Goal: Information Seeking & Learning: Learn about a topic

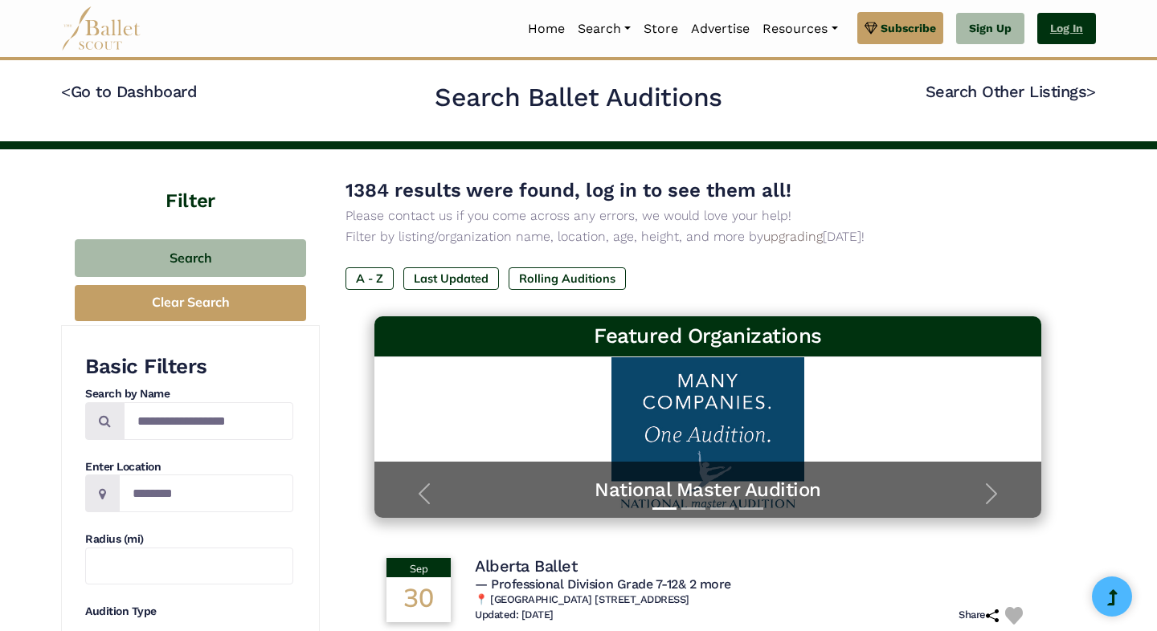
click at [1073, 27] on link "Log In" at bounding box center [1066, 29] width 59 height 32
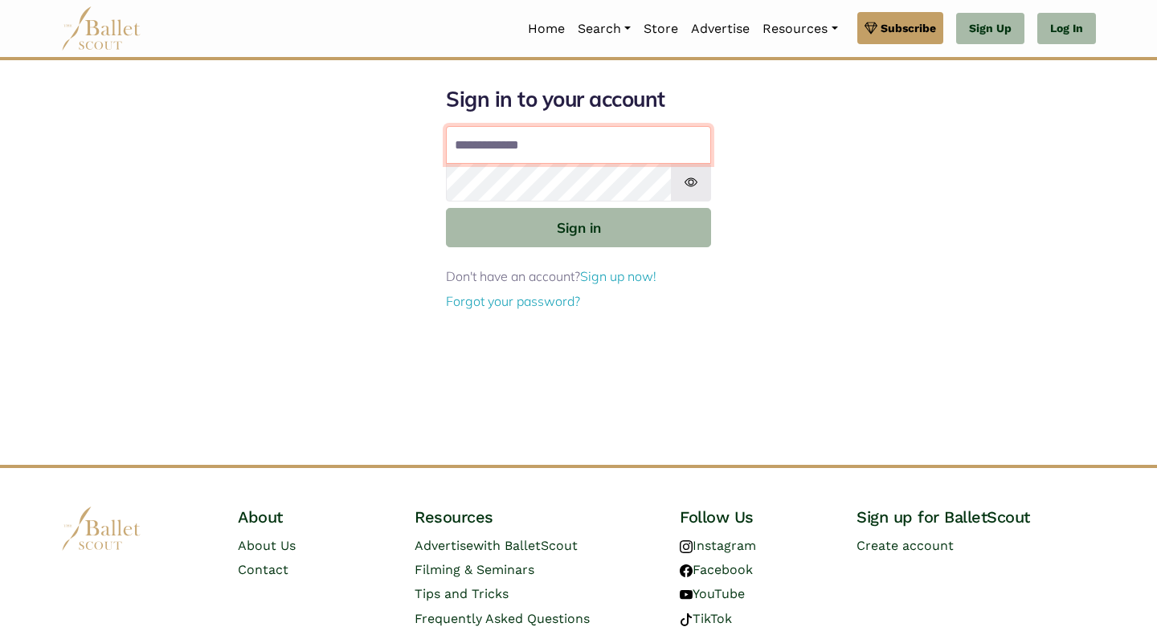
type input "**********"
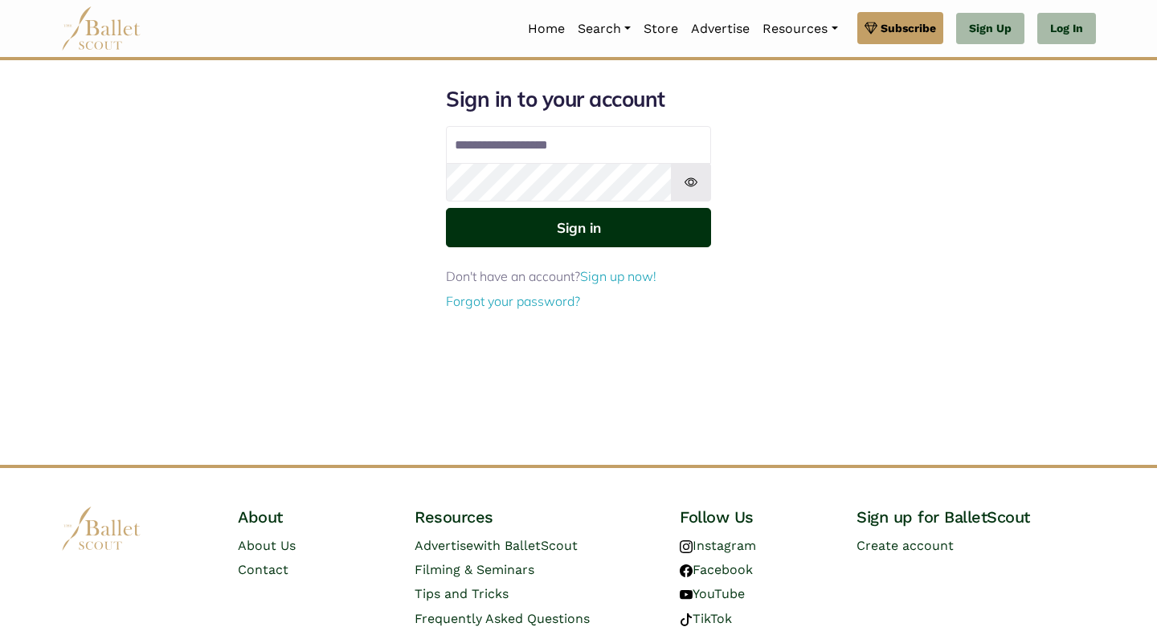
click at [550, 236] on button "Sign in" at bounding box center [578, 227] width 265 height 39
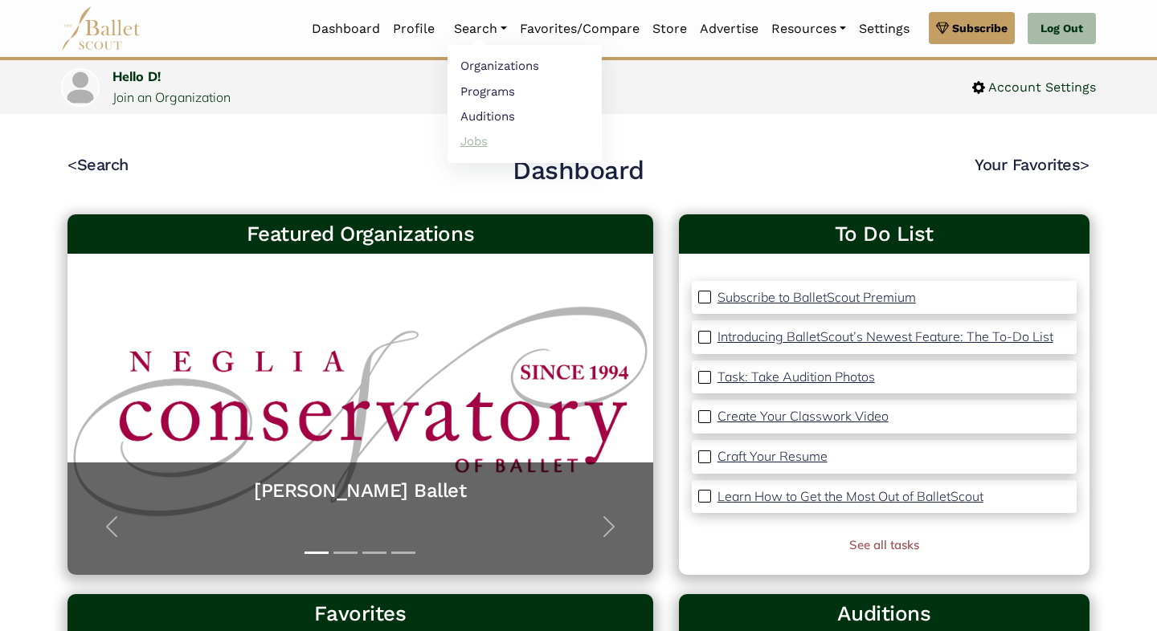
click at [479, 142] on link "Jobs" at bounding box center [525, 141] width 154 height 25
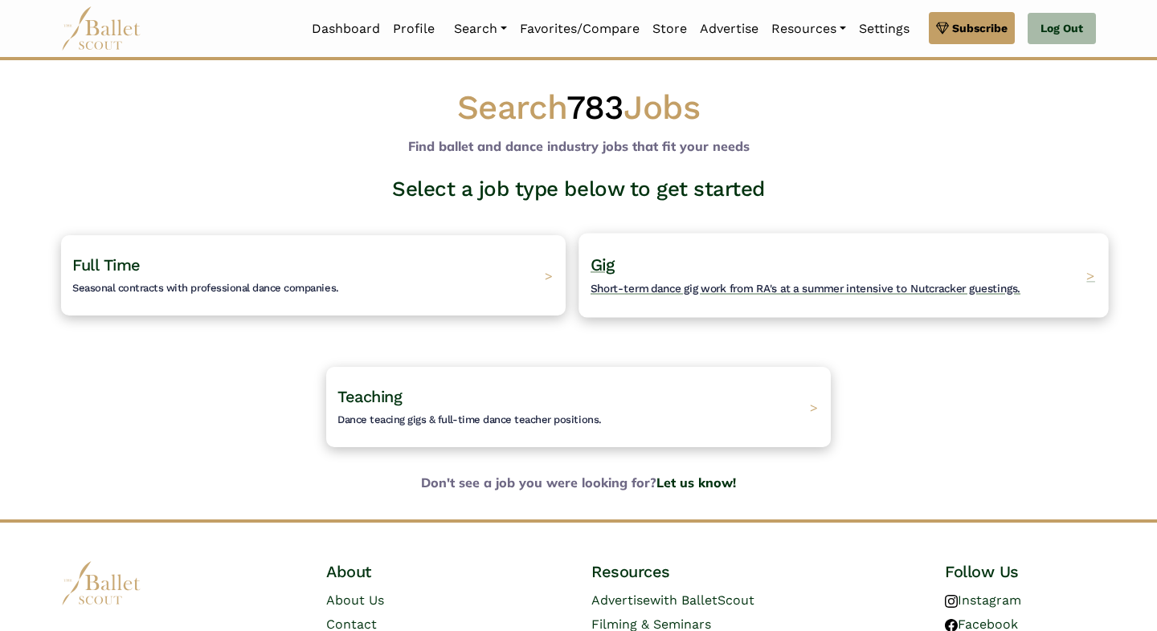
click at [644, 299] on div "Gig Short-term dance gig work from RA's at a summer intensive to Nutcracker gue…" at bounding box center [842, 275] width 529 height 84
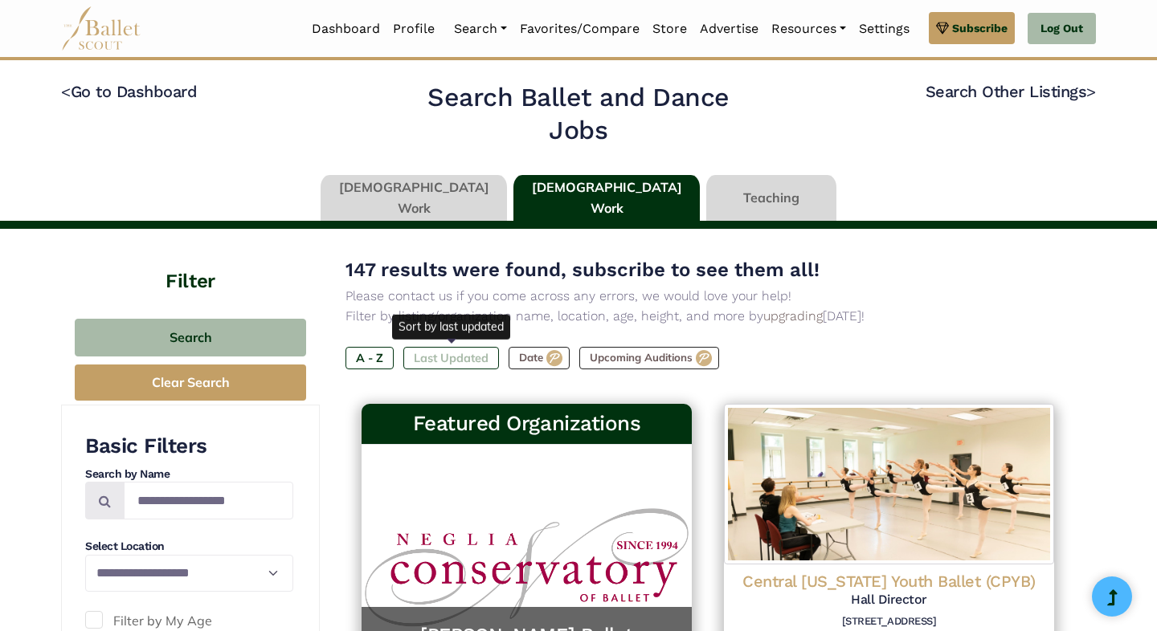
click at [461, 357] on label "Last Updated" at bounding box center [451, 358] width 96 height 22
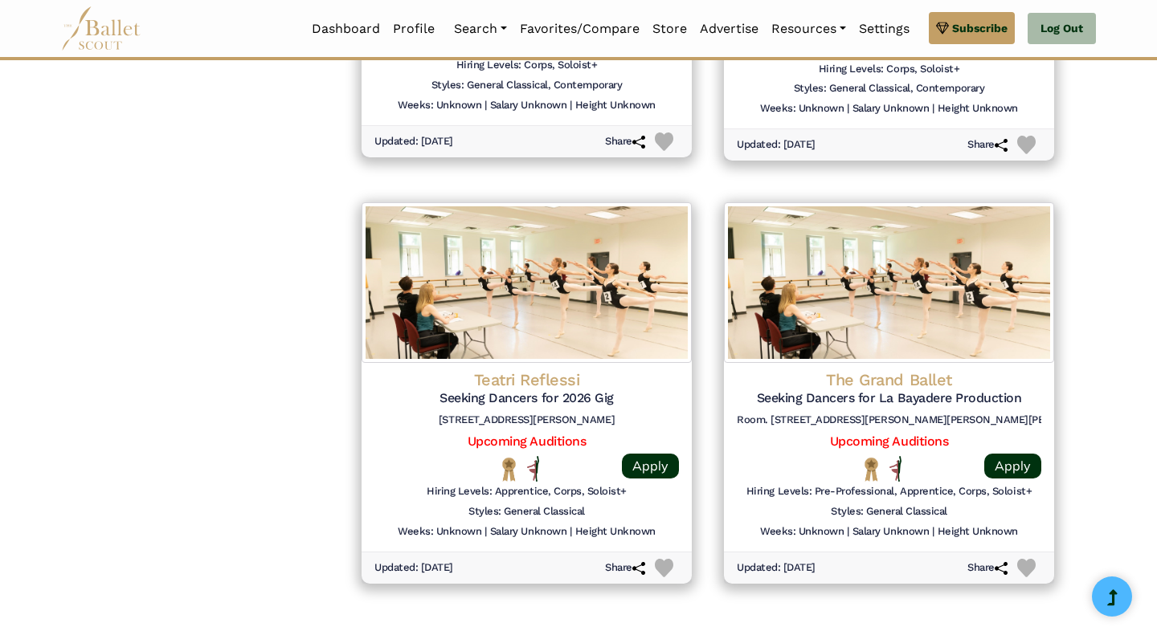
scroll to position [1907, 0]
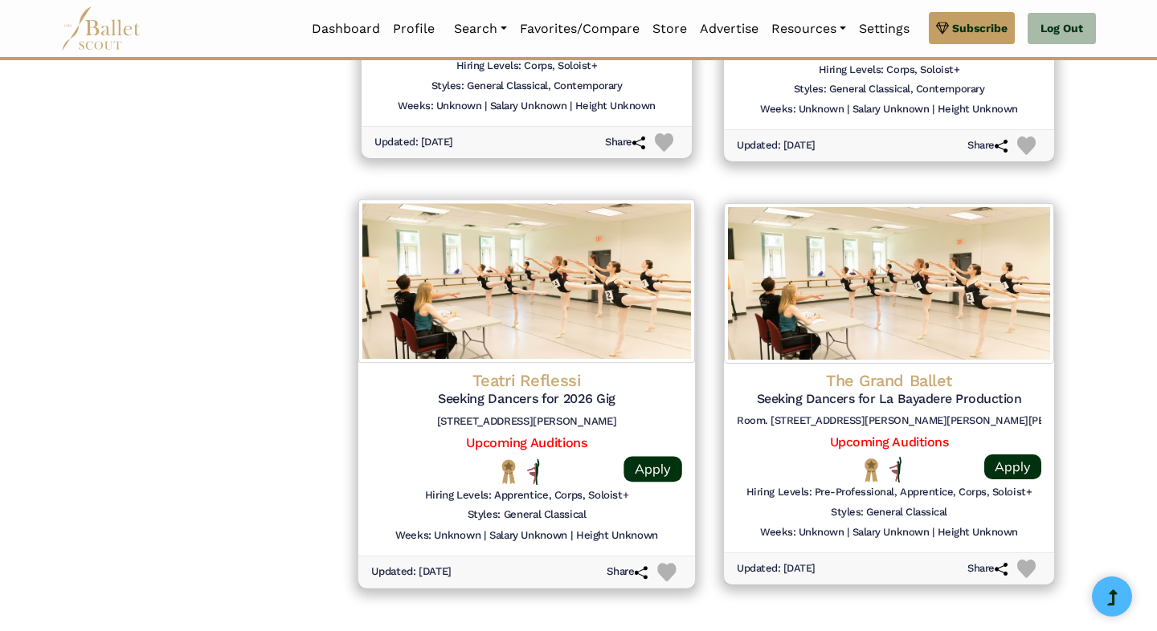
click at [500, 388] on div "Teatri Reflessi Seeking Dancers for 2026 Gig [STREET_ADDRESS][PERSON_NAME]" at bounding box center [526, 402] width 311 height 65
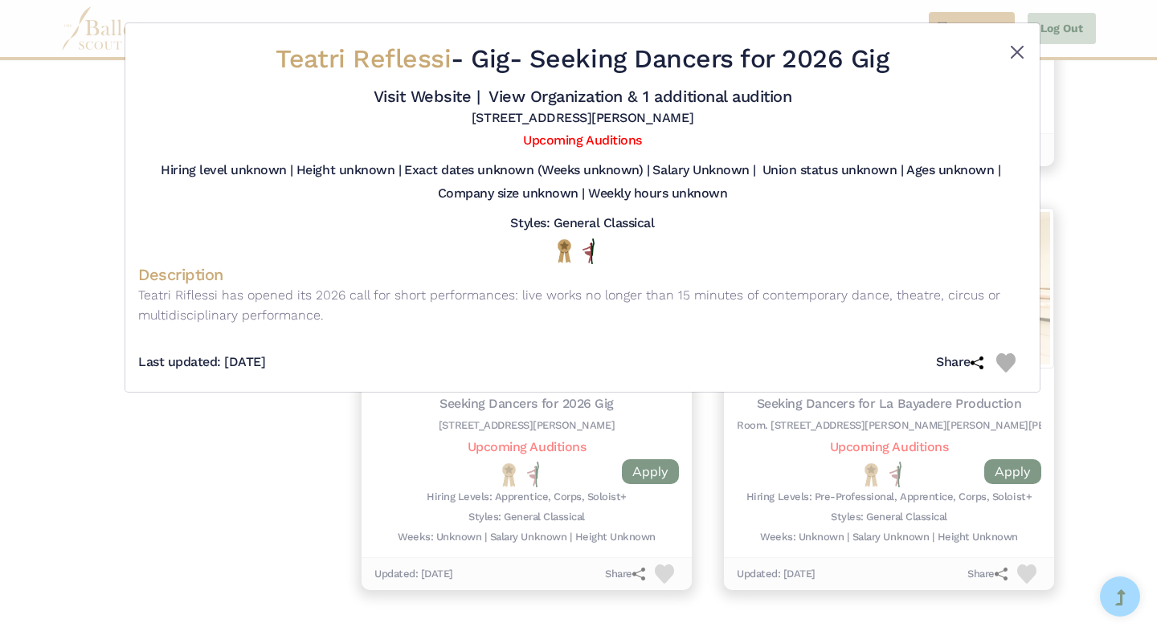
click at [1015, 51] on button "Close" at bounding box center [1016, 52] width 19 height 19
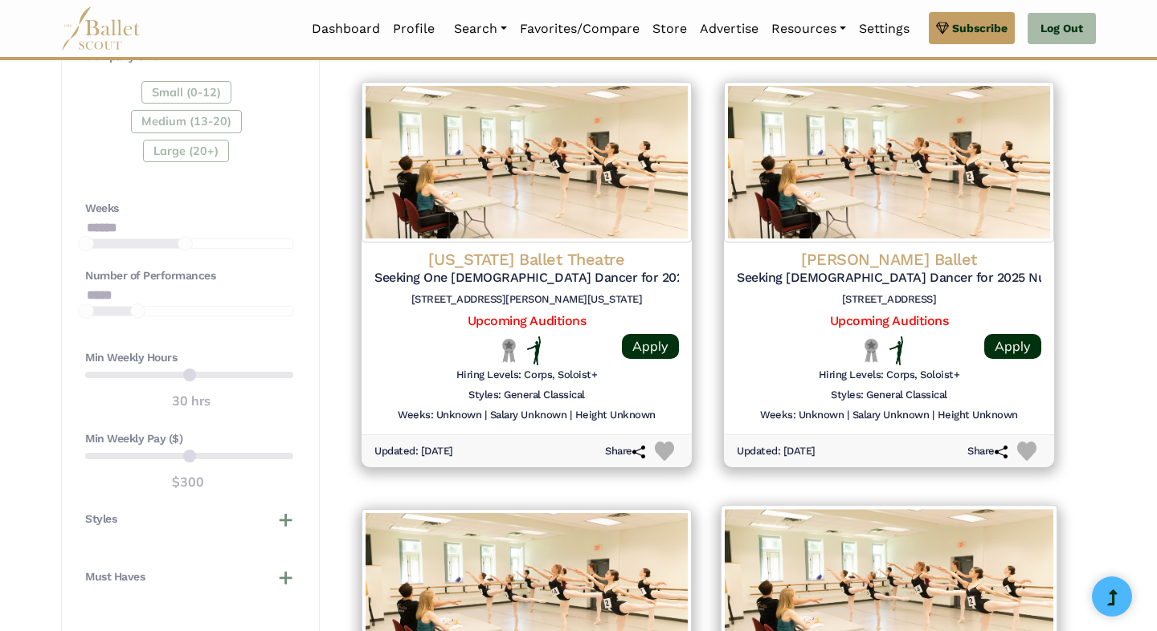
scroll to position [1139, 0]
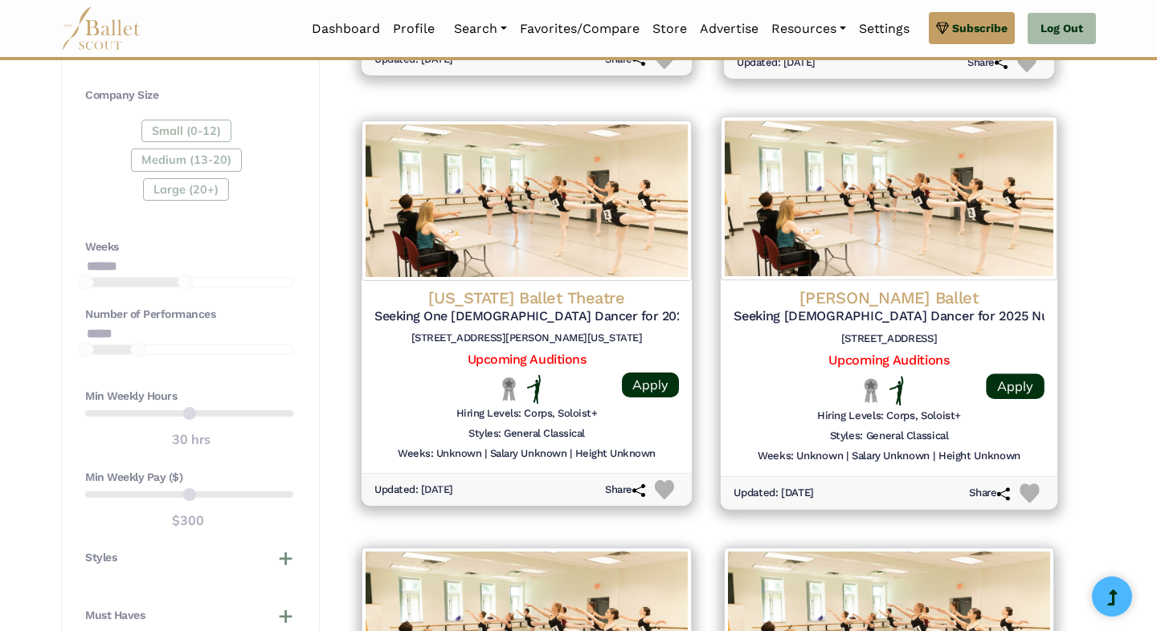
click at [866, 309] on h5 "Seeking [DEMOGRAPHIC_DATA] Dancer for 2025 Nutcracker Production" at bounding box center [889, 317] width 311 height 17
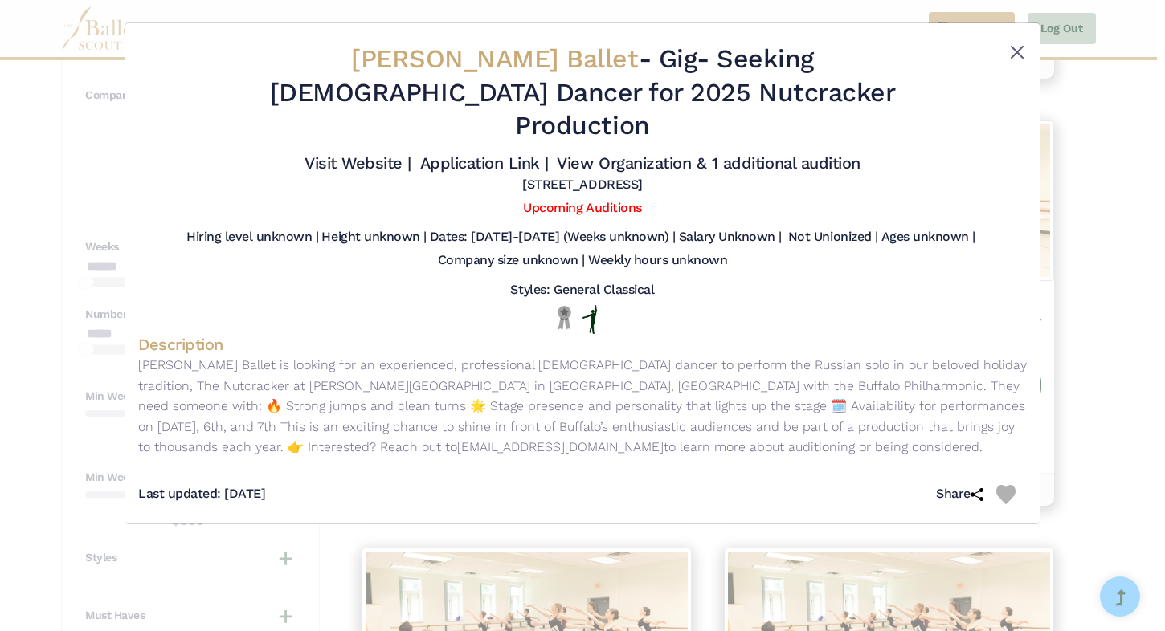
click at [1008, 51] on button "Close" at bounding box center [1016, 52] width 19 height 19
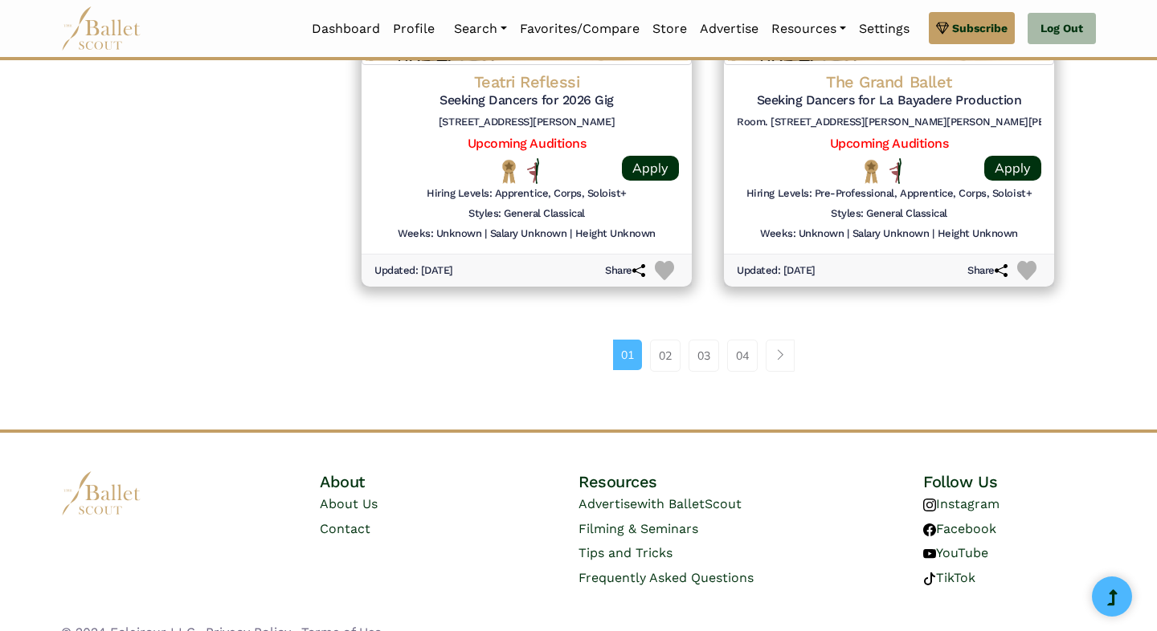
scroll to position [2209, 0]
click at [661, 341] on link "02" at bounding box center [665, 357] width 31 height 32
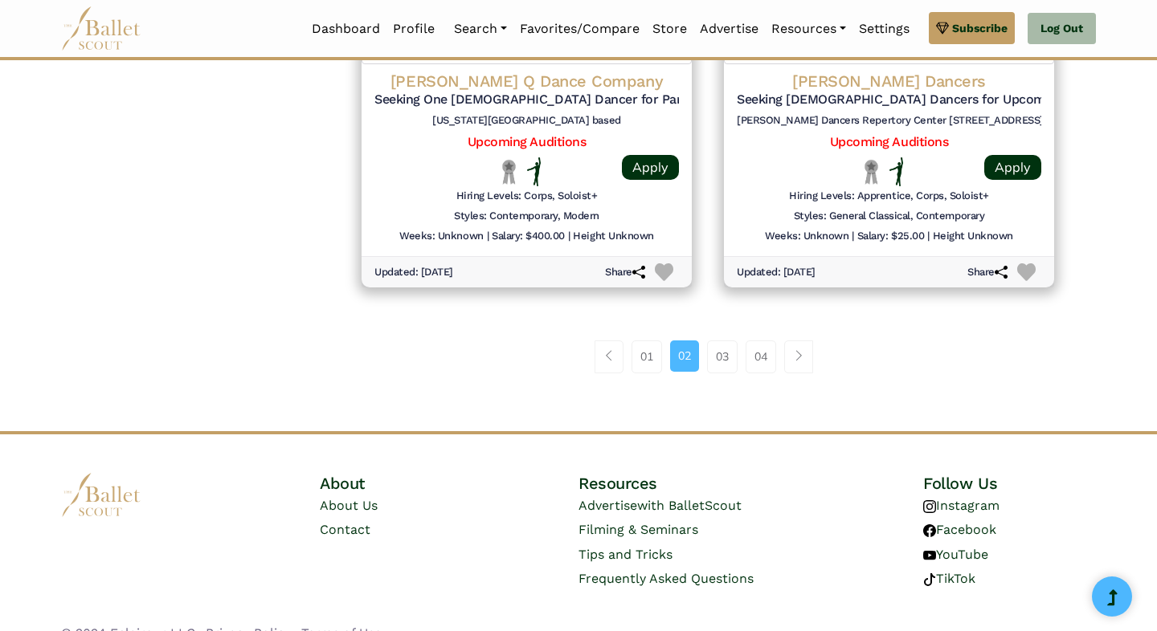
scroll to position [2200, 0]
click at [643, 345] on link "01" at bounding box center [646, 357] width 31 height 32
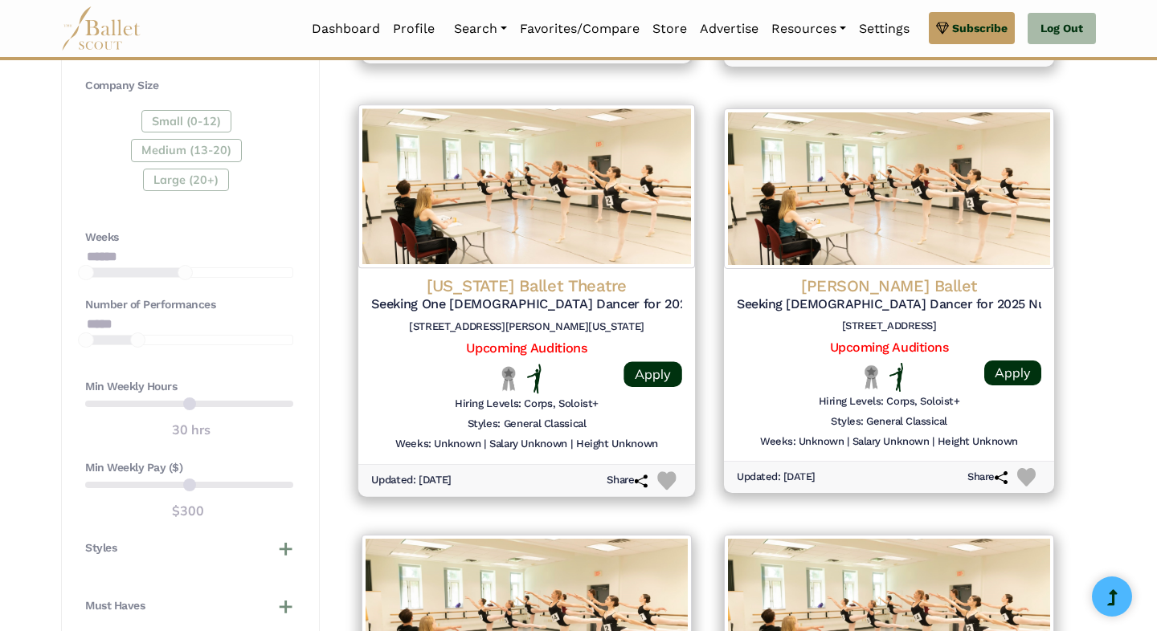
scroll to position [1194, 0]
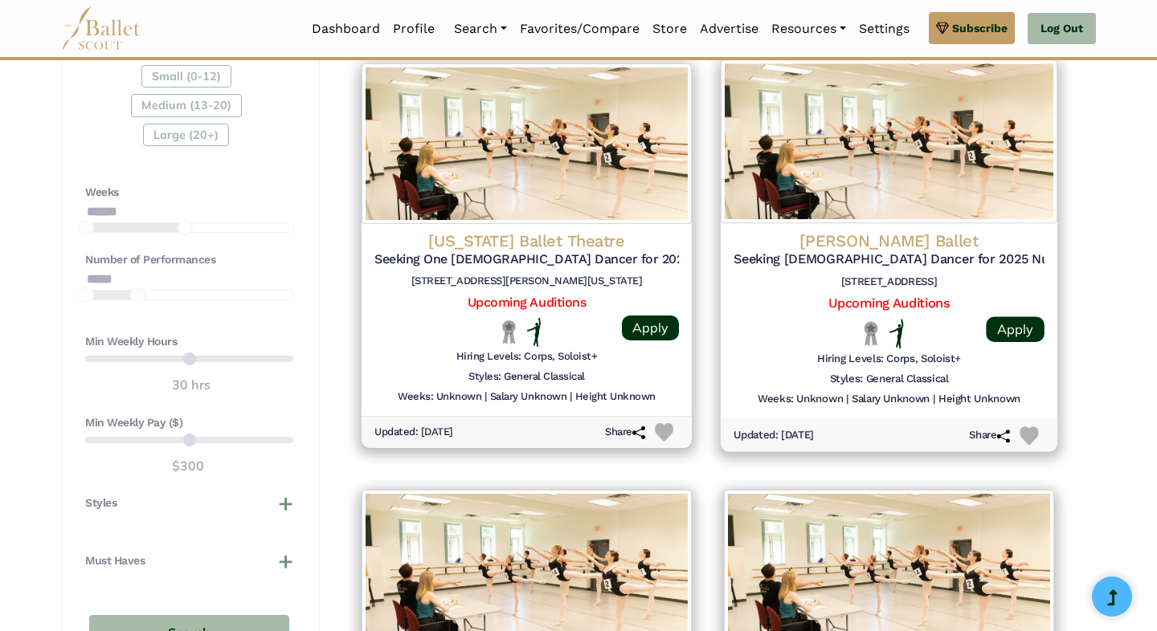
click at [862, 238] on h4 "[PERSON_NAME] Ballet" at bounding box center [889, 241] width 311 height 22
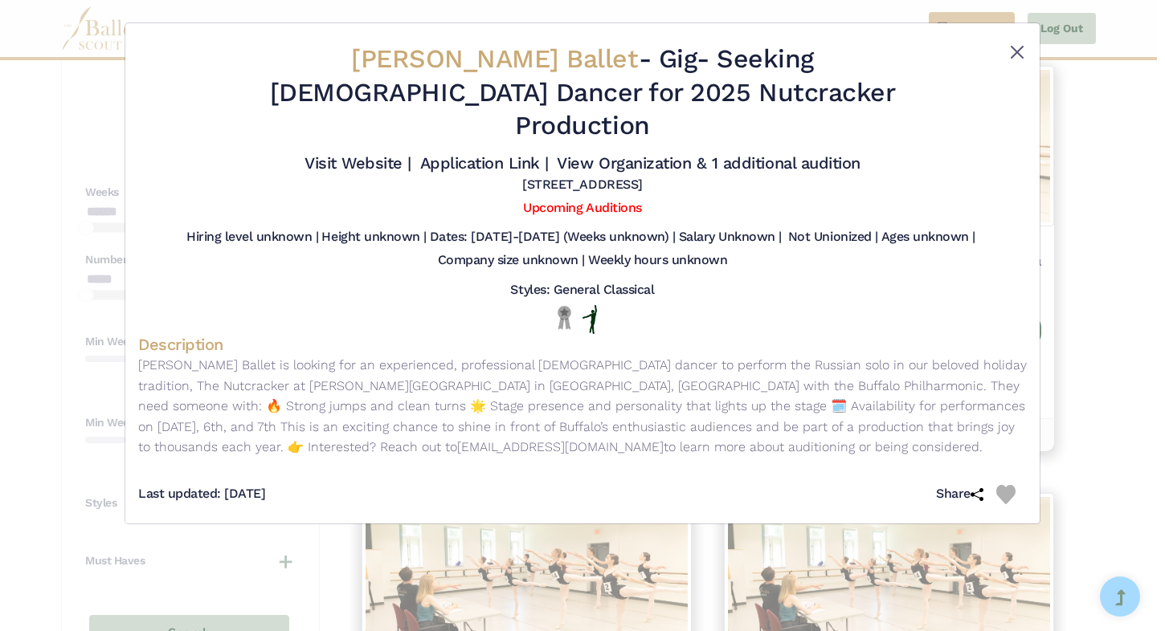
click at [1009, 45] on button "Close" at bounding box center [1016, 52] width 19 height 19
